Goal: Transaction & Acquisition: Purchase product/service

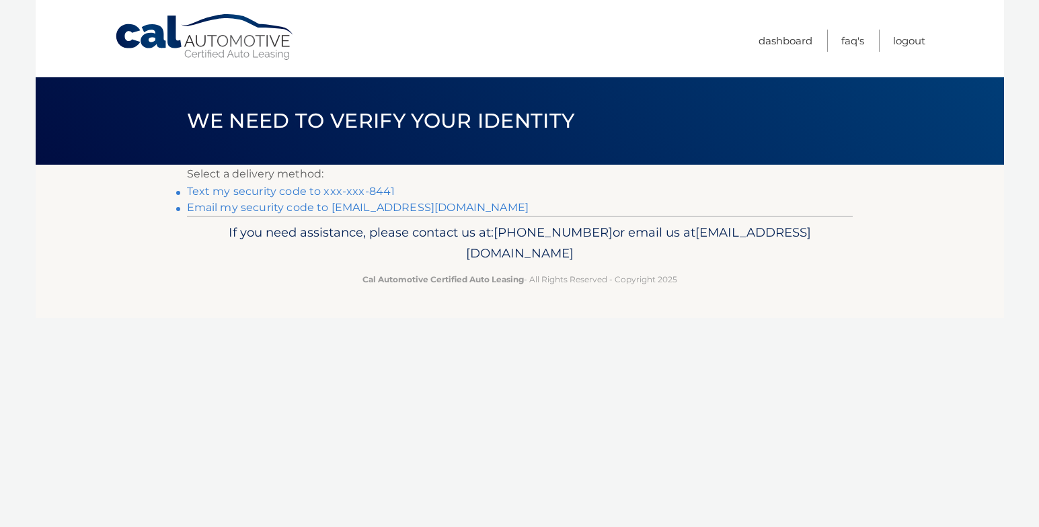
click at [364, 192] on link "Text my security code to xxx-xxx-8441" at bounding box center [291, 191] width 208 height 13
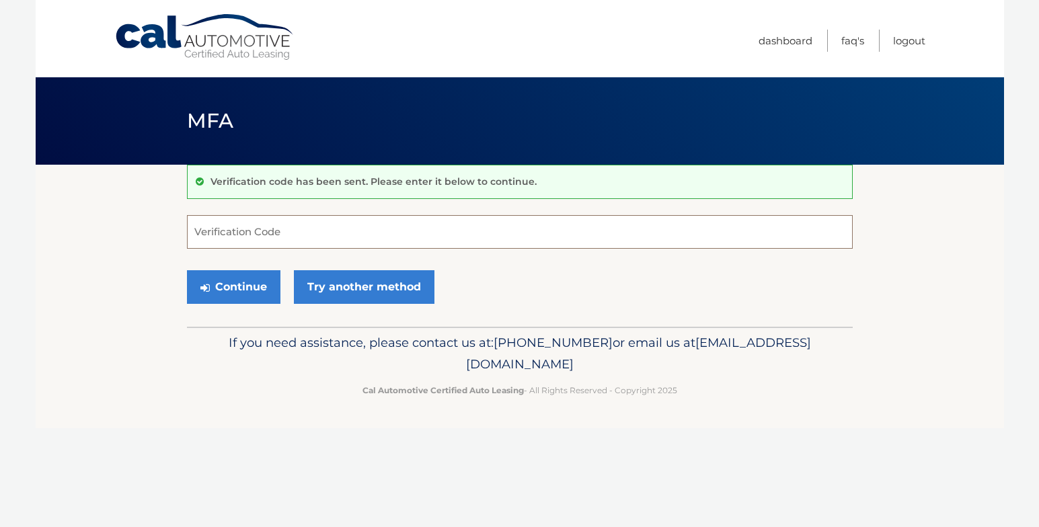
click at [305, 235] on input "Verification Code" at bounding box center [520, 232] width 666 height 34
type input "007570"
click at [260, 291] on button "Continue" at bounding box center [233, 287] width 93 height 34
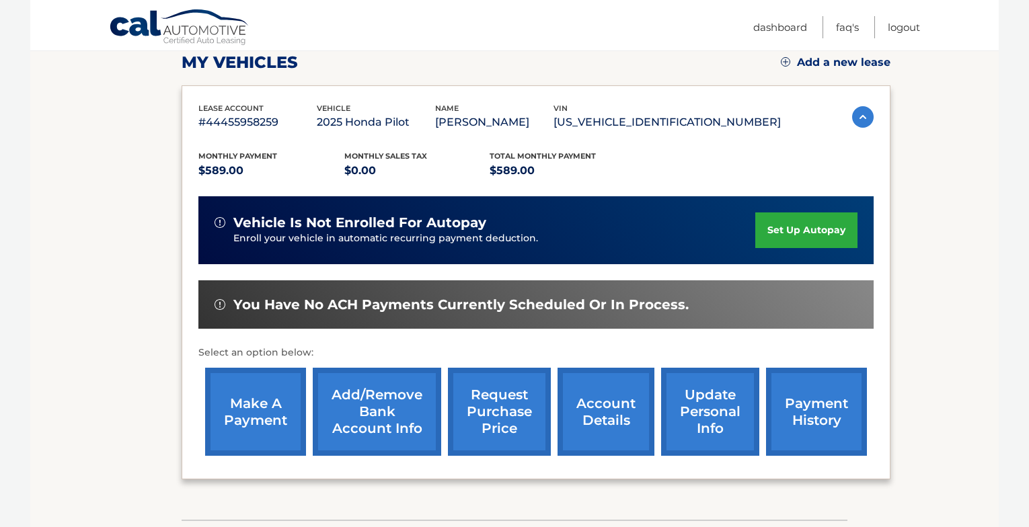
scroll to position [202, 0]
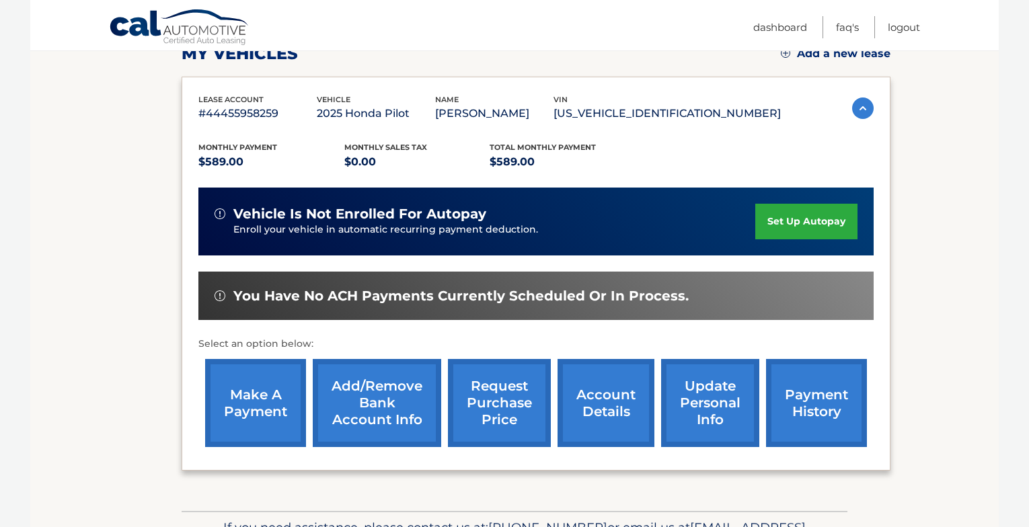
click at [248, 399] on link "make a payment" at bounding box center [255, 403] width 101 height 88
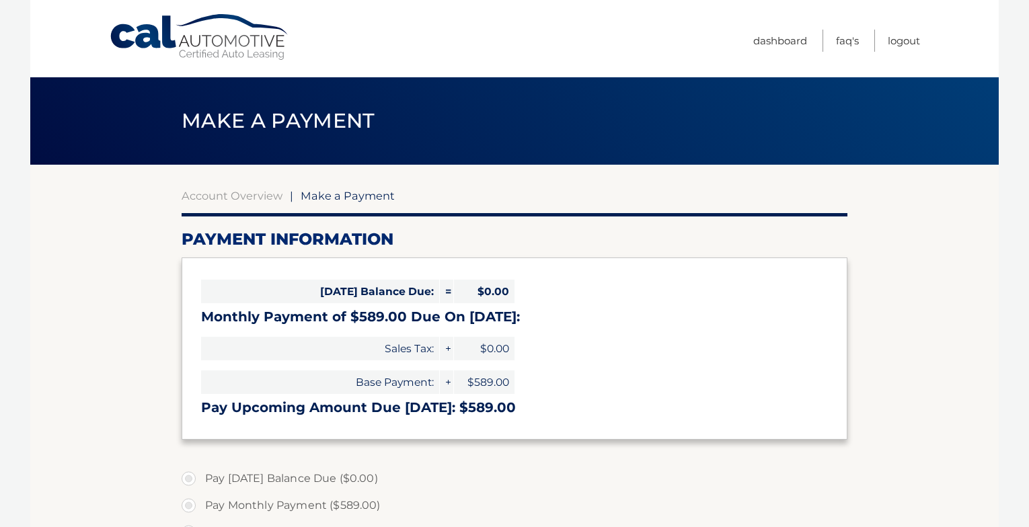
select select "ZTYyZjk5MDUtNGMzMC00OTNlLWIxM2YtMThmMzRkODdlYTM2"
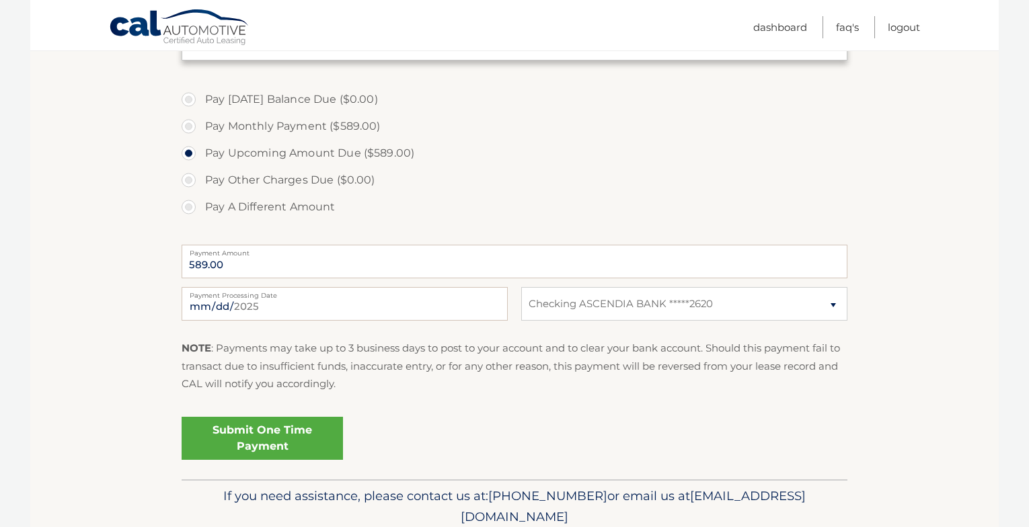
scroll to position [403, 0]
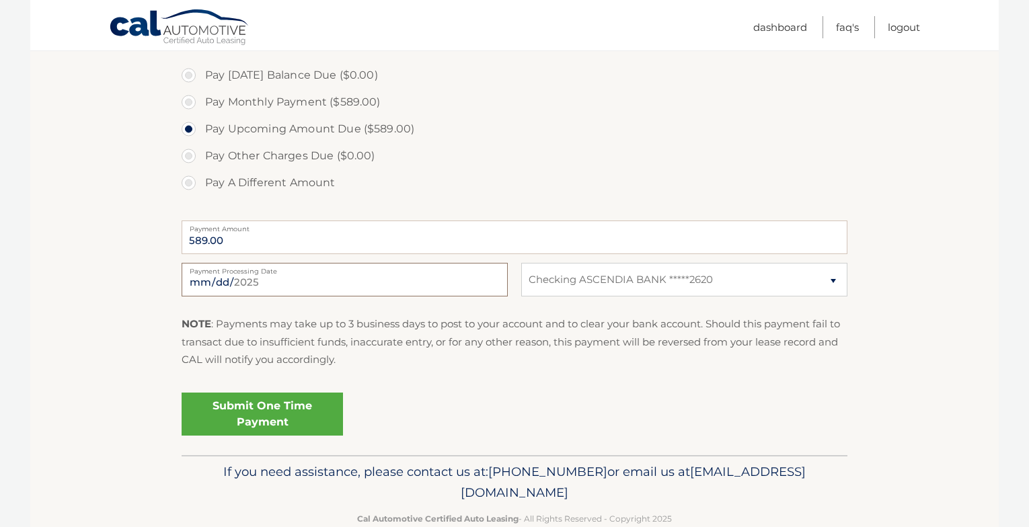
click at [282, 277] on input "2025-08-27" at bounding box center [345, 280] width 326 height 34
click at [259, 281] on input "2025-08-27" at bounding box center [345, 280] width 326 height 34
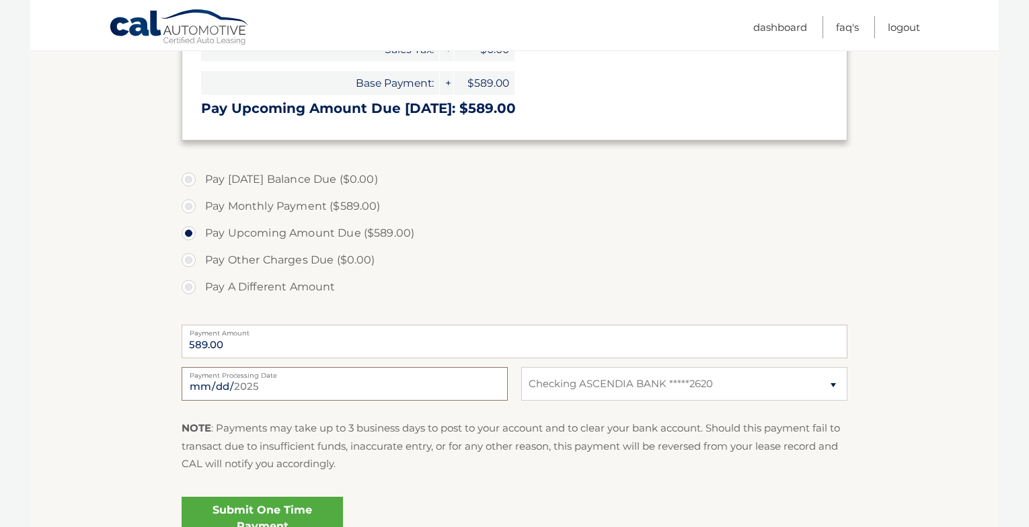
scroll to position [269, 0]
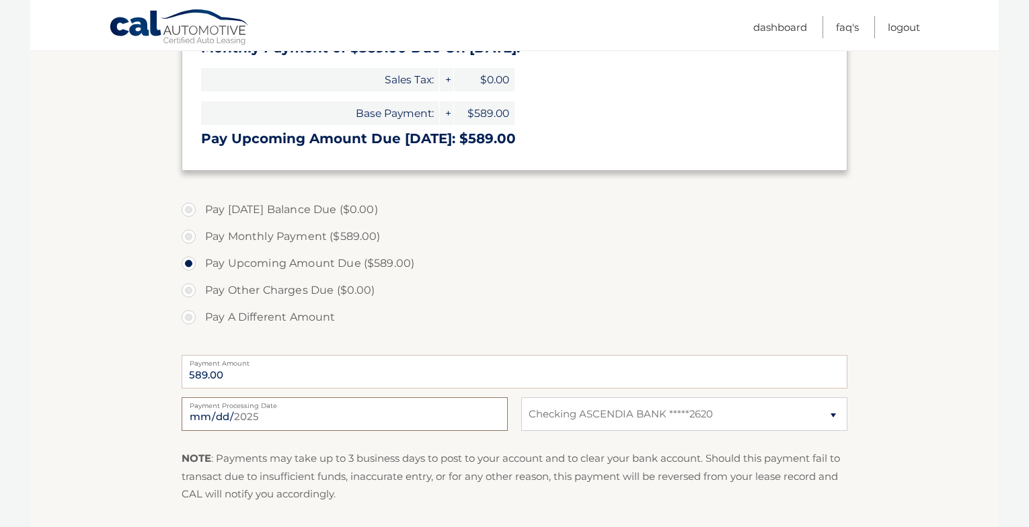
click at [282, 414] on input "2025-08-27" at bounding box center [345, 414] width 326 height 34
type input "2025-09-01"
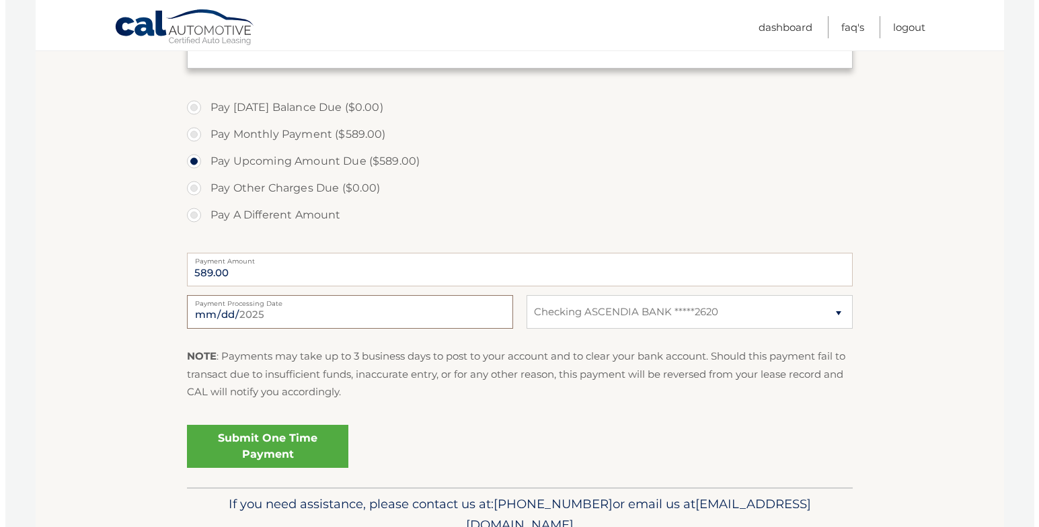
scroll to position [434, 0]
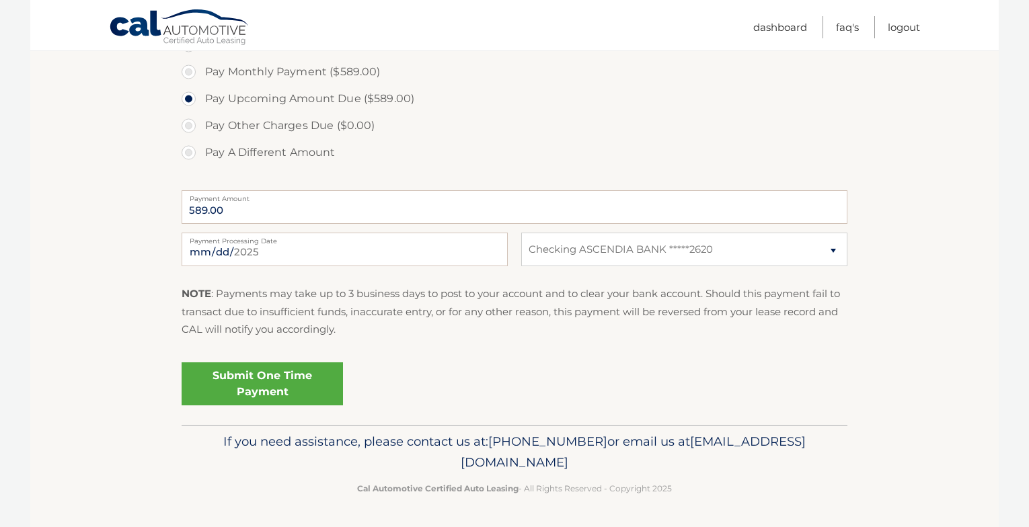
click at [272, 378] on link "Submit One Time Payment" at bounding box center [262, 383] width 161 height 43
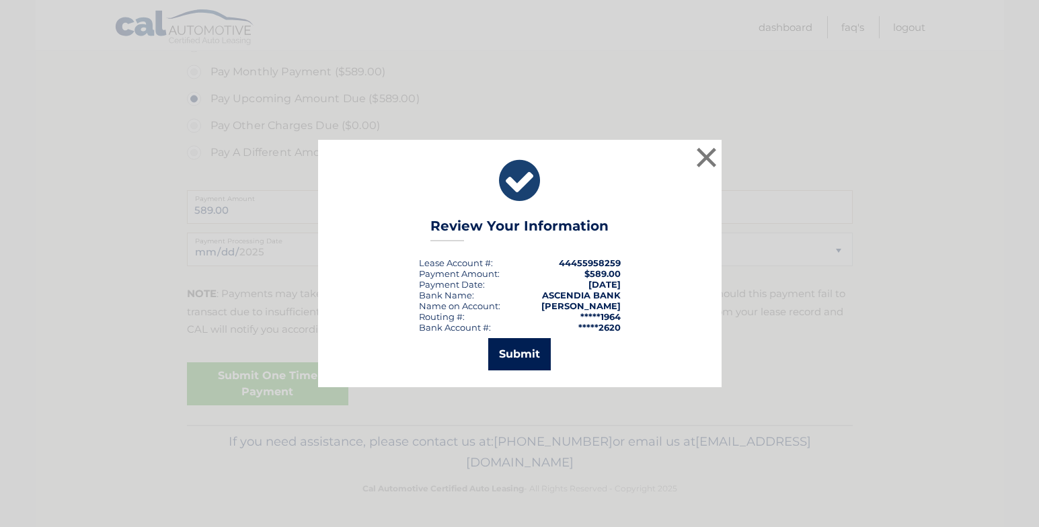
click at [512, 349] on button "Submit" at bounding box center [519, 354] width 63 height 32
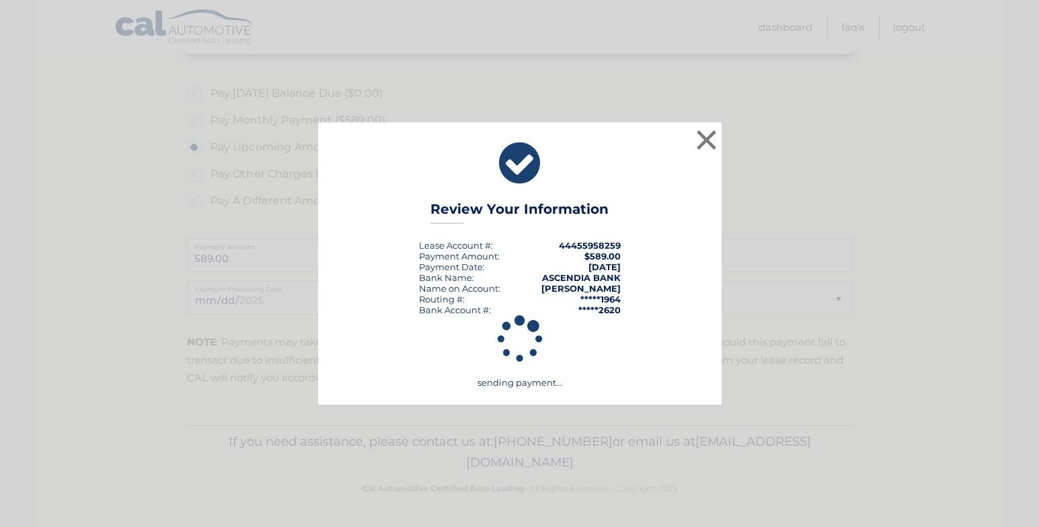
scroll to position [385, 0]
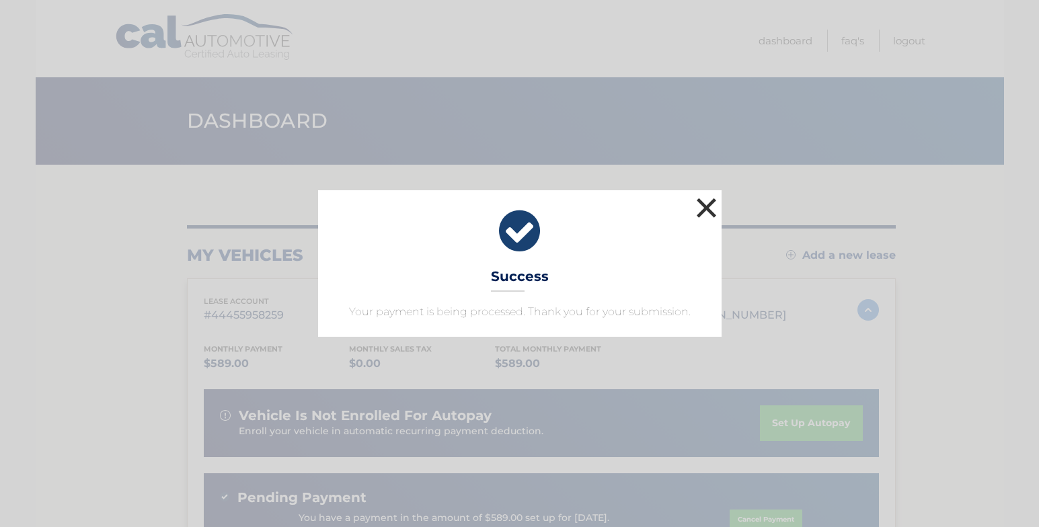
click at [708, 211] on button "×" at bounding box center [706, 207] width 27 height 27
